Goal: Information Seeking & Learning: Learn about a topic

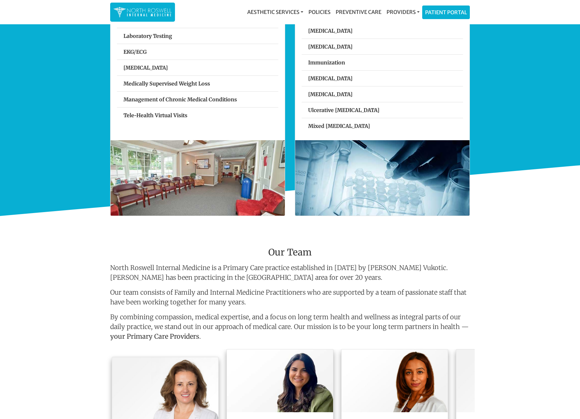
scroll to position [469, 0]
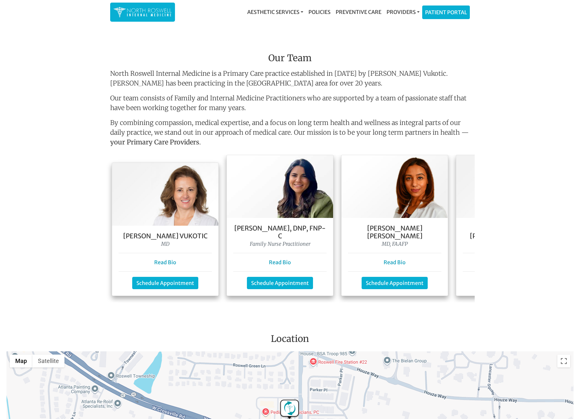
click at [468, 218] on img at bounding box center [509, 186] width 106 height 63
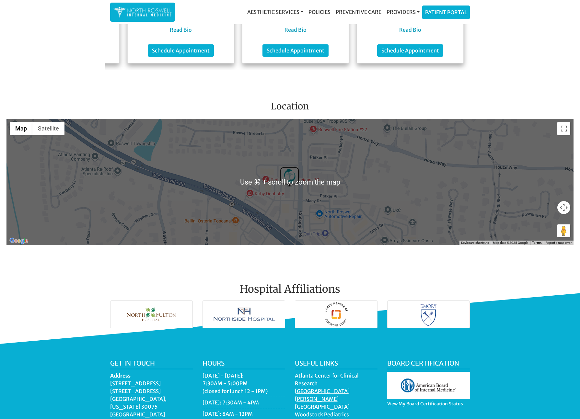
scroll to position [701, 0]
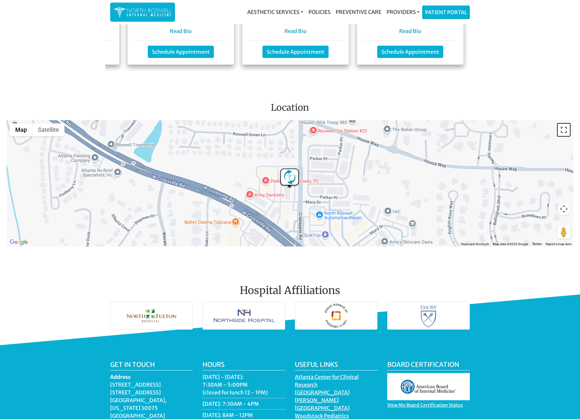
click at [566, 129] on button "Toggle fullscreen view" at bounding box center [564, 130] width 13 height 13
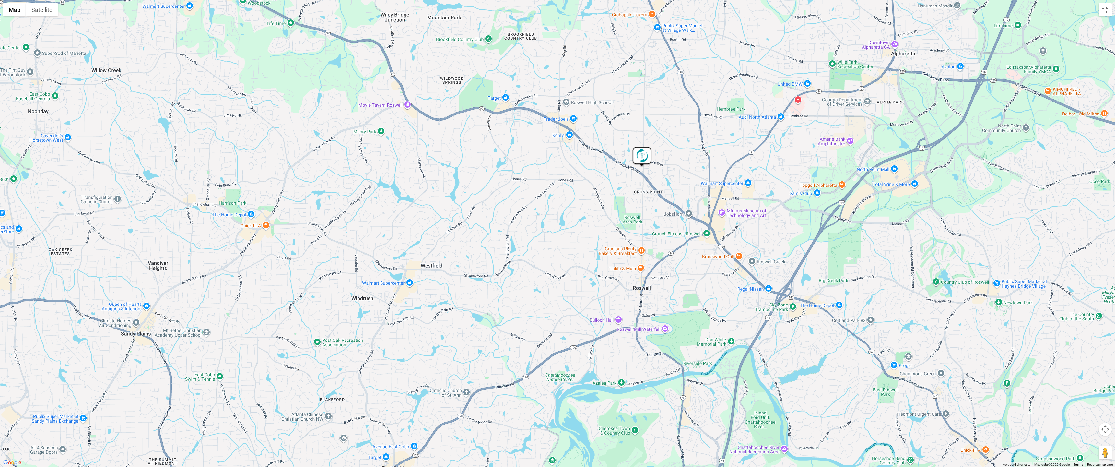
drag, startPoint x: 697, startPoint y: 344, endPoint x: 580, endPoint y: 218, distance: 171.8
click at [580, 218] on div at bounding box center [557, 233] width 1115 height 467
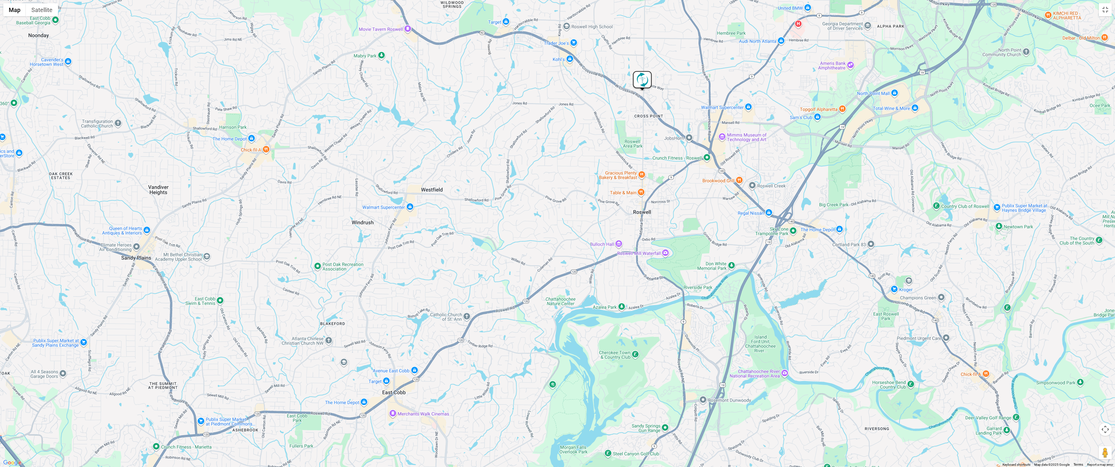
drag, startPoint x: 495, startPoint y: 336, endPoint x: 495, endPoint y: 260, distance: 76.5
click at [495, 260] on div at bounding box center [557, 233] width 1115 height 467
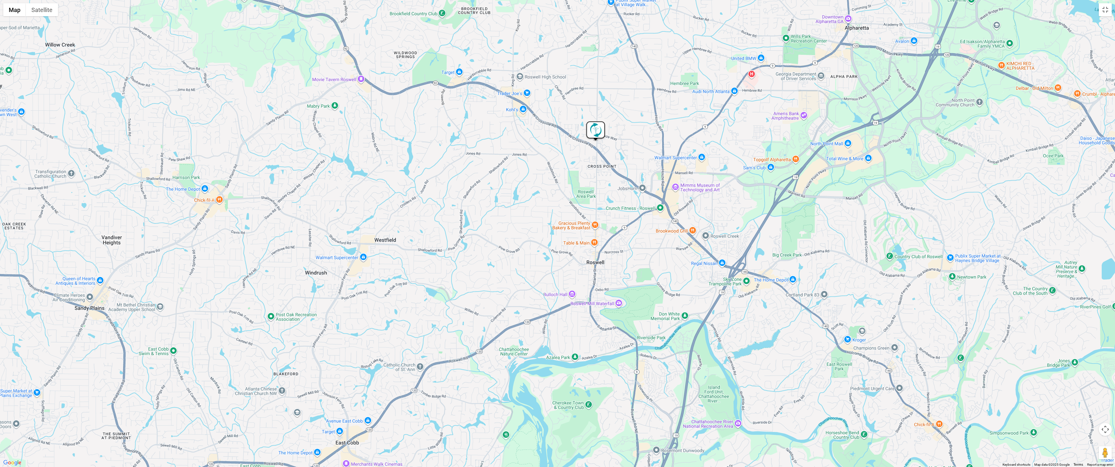
drag, startPoint x: 712, startPoint y: 197, endPoint x: 663, endPoint y: 250, distance: 72.3
click at [580, 250] on div at bounding box center [557, 233] width 1115 height 467
click at [580, 419] on button "Map camera controls" at bounding box center [1105, 429] width 13 height 13
click at [580, 415] on button "Zoom in" at bounding box center [1089, 413] width 13 height 13
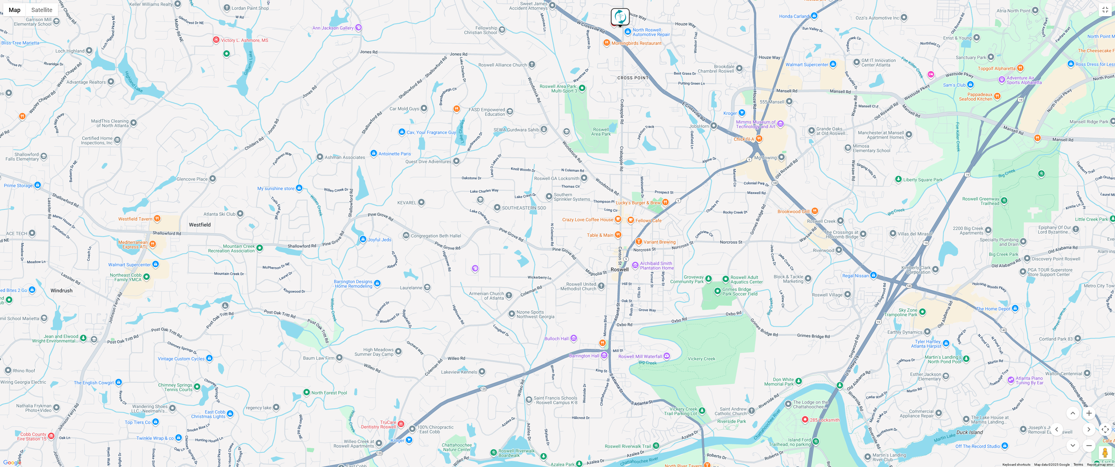
drag, startPoint x: 991, startPoint y: 402, endPoint x: 1041, endPoint y: 431, distance: 57.8
click at [580, 419] on div at bounding box center [557, 233] width 1115 height 467
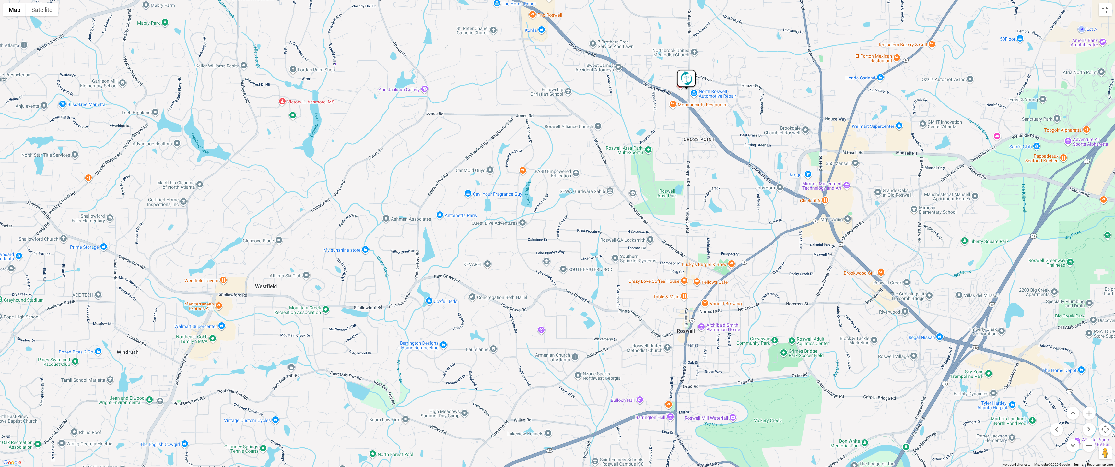
drag, startPoint x: 771, startPoint y: 204, endPoint x: 757, endPoint y: 124, distance: 81.6
click at [580, 131] on div at bounding box center [557, 233] width 1115 height 467
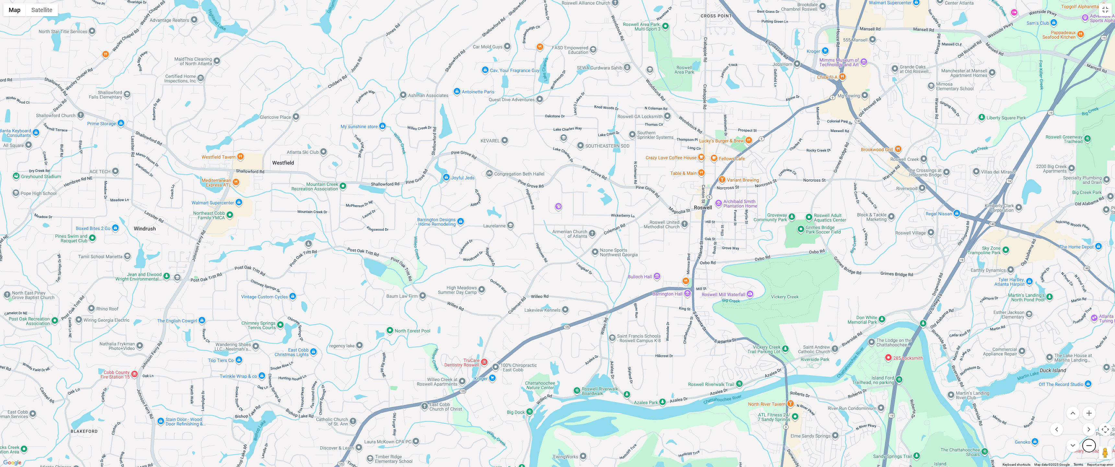
click at [580, 419] on button "Zoom out" at bounding box center [1089, 445] width 13 height 13
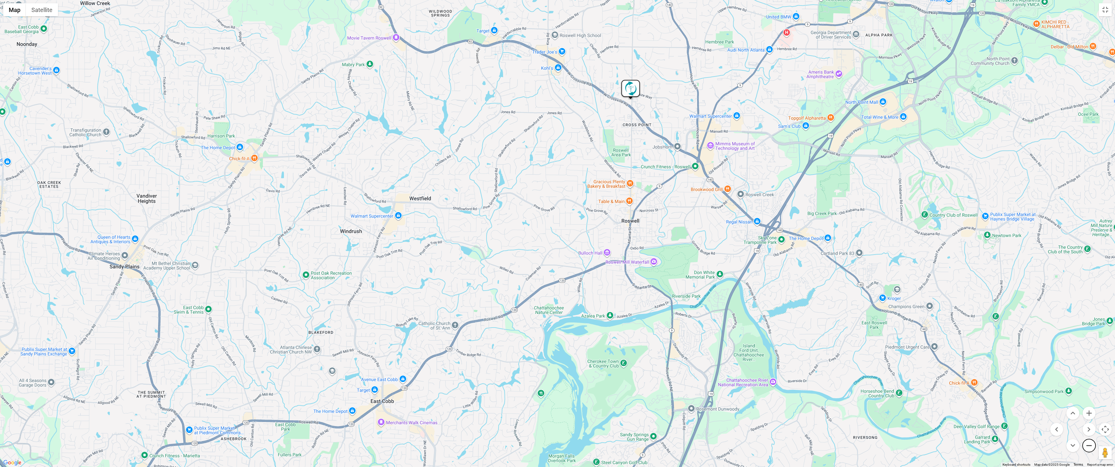
click at [580, 419] on button "Zoom out" at bounding box center [1089, 445] width 13 height 13
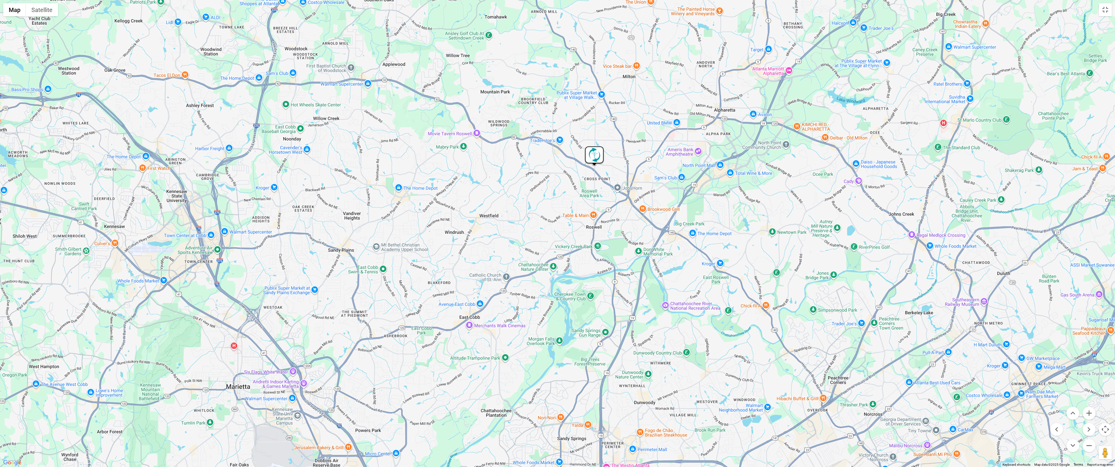
click at [580, 10] on div at bounding box center [557, 233] width 1115 height 467
click at [580, 11] on button "Toggle fullscreen view" at bounding box center [1105, 9] width 13 height 13
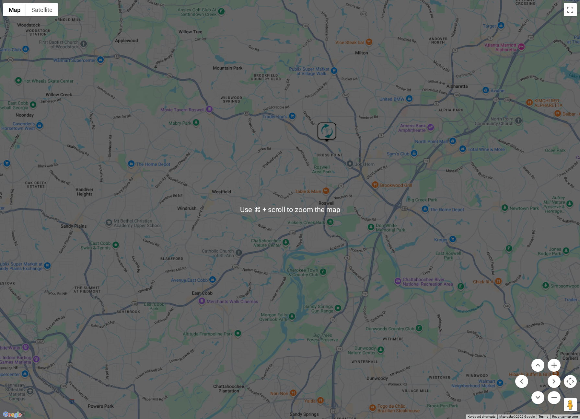
scroll to position [0, 0]
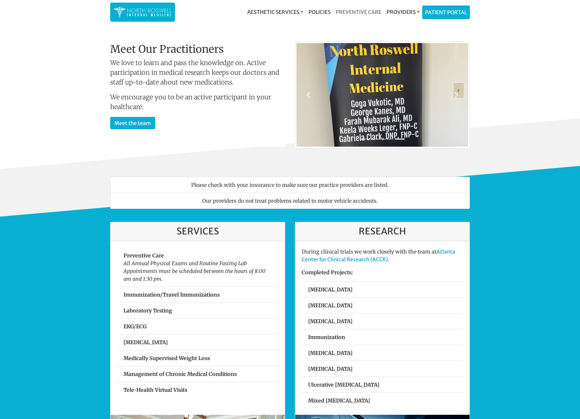
click at [359, 11] on link "Preventive Care" at bounding box center [358, 12] width 51 height 13
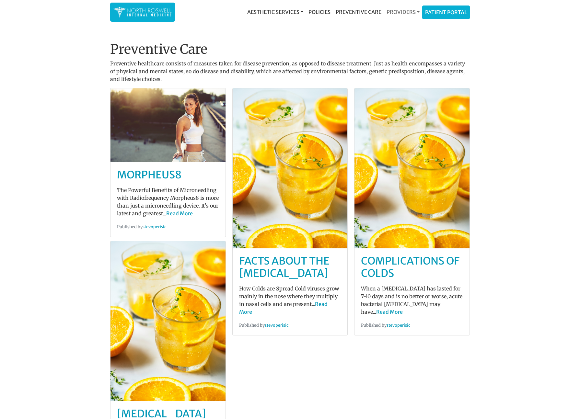
click at [408, 14] on link "Providers" at bounding box center [403, 12] width 38 height 13
click at [525, 70] on main "Preventive Care Preventive healthcare consists of measures taken for disease pr…" at bounding box center [290, 360] width 580 height 668
click at [68, 60] on main "Preventive Care Preventive healthcare consists of measures taken for disease pr…" at bounding box center [290, 360] width 580 height 668
click at [558, 101] on main "Preventive Care Preventive healthcare consists of measures taken for disease pr…" at bounding box center [290, 360] width 580 height 668
click at [61, 27] on main "Preventive Care Preventive healthcare consists of measures taken for disease pr…" at bounding box center [290, 360] width 580 height 668
